Goal: Task Accomplishment & Management: Manage account settings

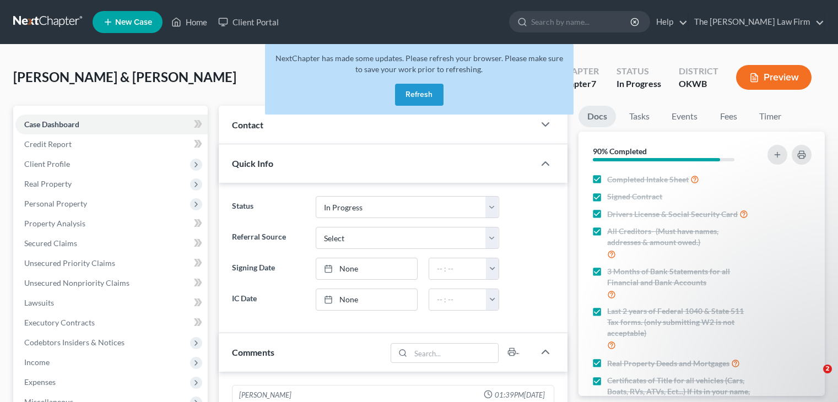
select select "4"
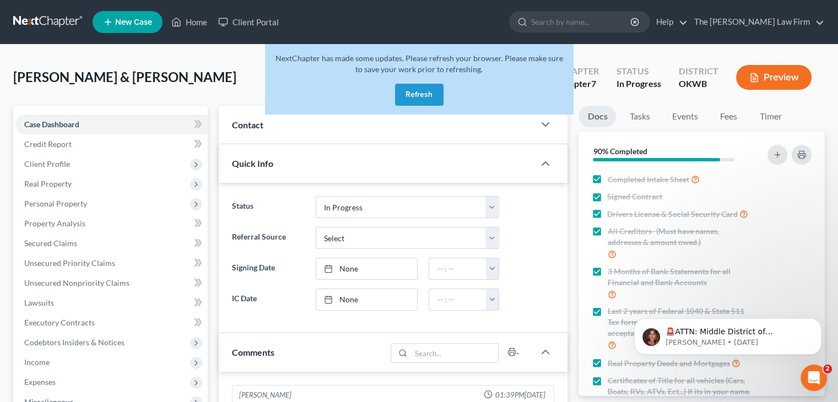
scroll to position [89, 0]
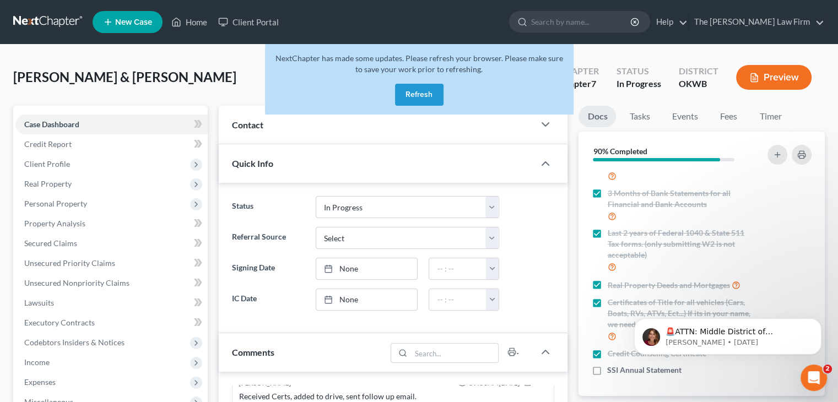
click at [409, 95] on button "Refresh" at bounding box center [419, 95] width 48 height 22
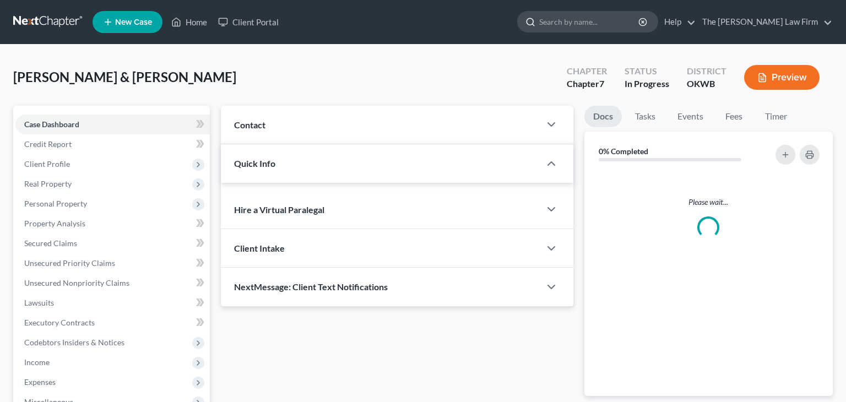
drag, startPoint x: 0, startPoint y: 0, endPoint x: 613, endPoint y: 21, distance: 612.9
click at [613, 21] on input "search" at bounding box center [589, 22] width 101 height 20
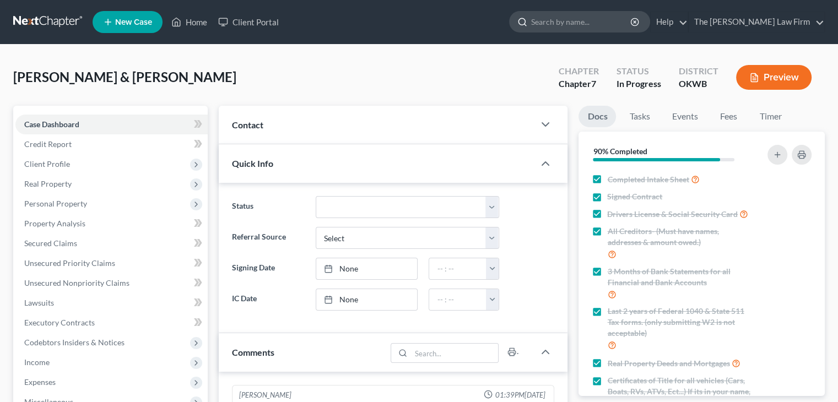
scroll to position [564, 0]
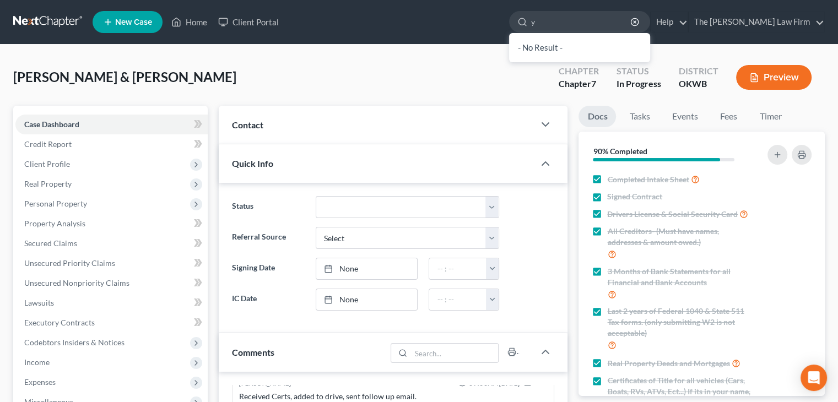
type input "y"
click at [377, 65] on div "Young, Thomas & Patricia Upgraded Chapter Chapter 7 Status In Progress District…" at bounding box center [418, 82] width 811 height 48
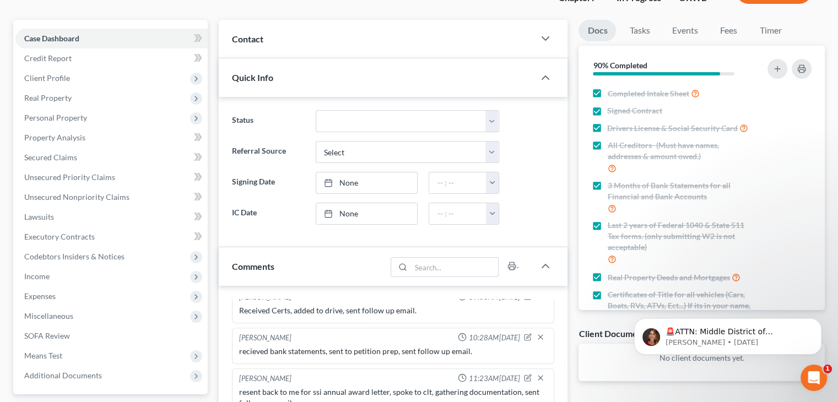
scroll to position [275, 0]
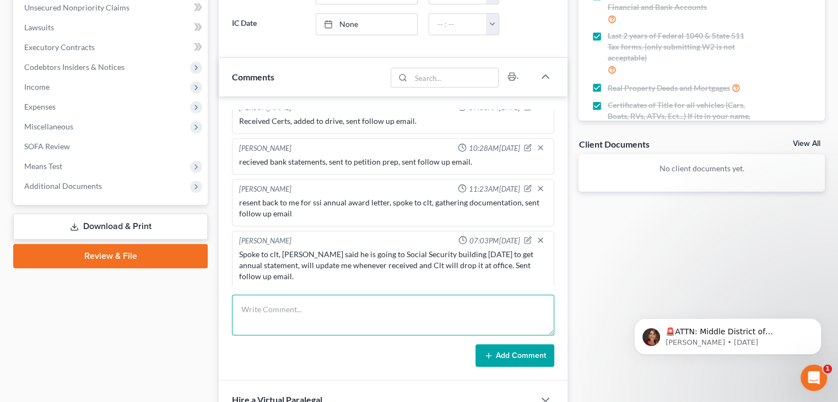
click at [346, 322] on textarea at bounding box center [393, 315] width 322 height 41
type textarea "Received SSI Statement, sent to Kristin, sent follow up email."
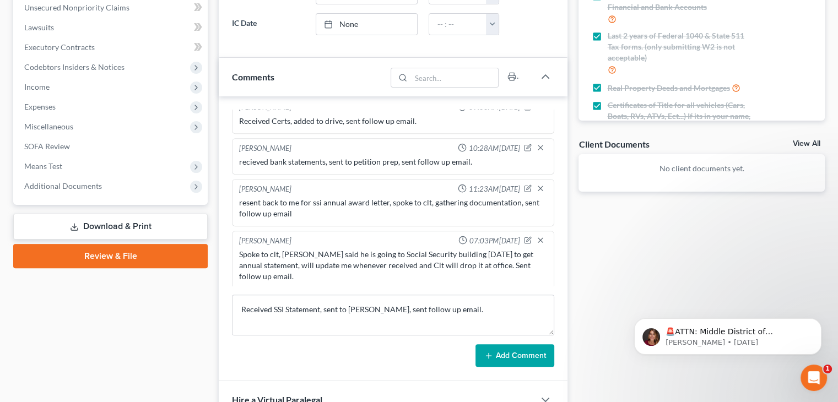
click at [511, 351] on button "Add Comment" at bounding box center [514, 355] width 79 height 23
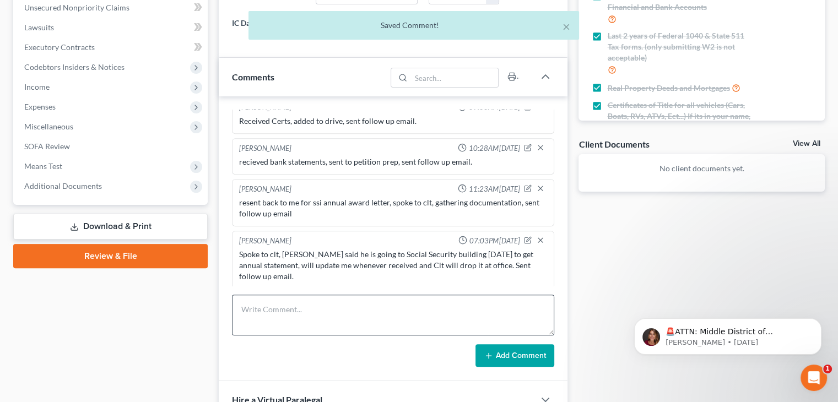
scroll to position [604, 0]
